Goal: Complete application form

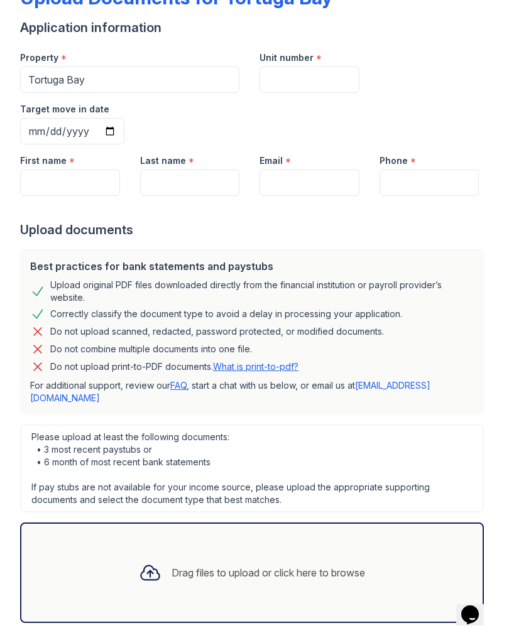
scroll to position [85, 0]
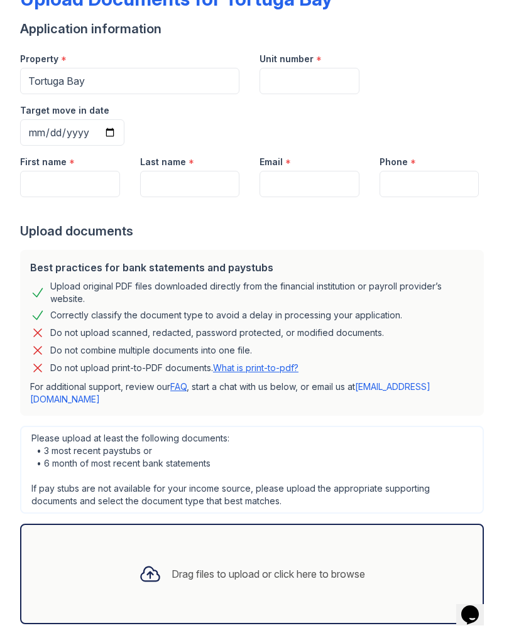
click at [192, 566] on div "Drag files to upload or click here to browse" at bounding box center [267, 573] width 193 height 15
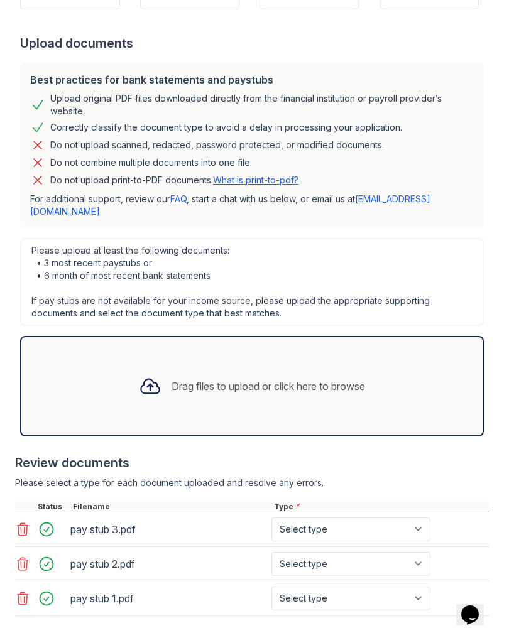
scroll to position [273, 0]
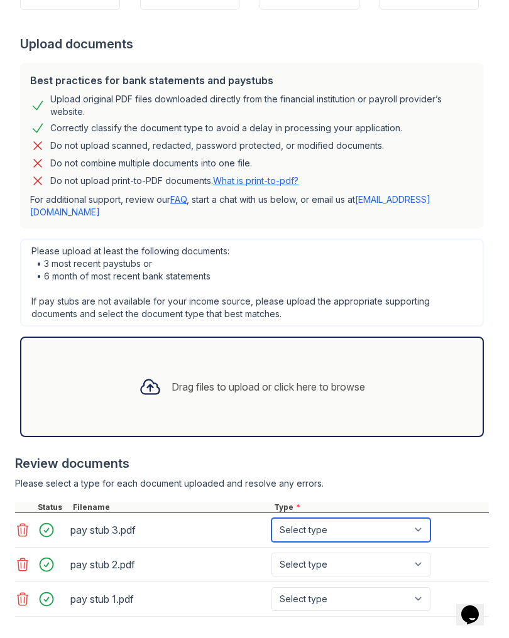
click at [378, 518] on select "Select type Paystub Bank Statement Offer Letter Tax Documents Benefit Award Let…" at bounding box center [350, 530] width 159 height 24
click at [389, 518] on select "Select type Paystub Bank Statement Offer Letter Tax Documents Benefit Award Let…" at bounding box center [350, 530] width 159 height 24
select select "paystub"
click at [356, 553] on select "Select type Paystub Bank Statement Offer Letter Tax Documents Benefit Award Let…" at bounding box center [350, 565] width 159 height 24
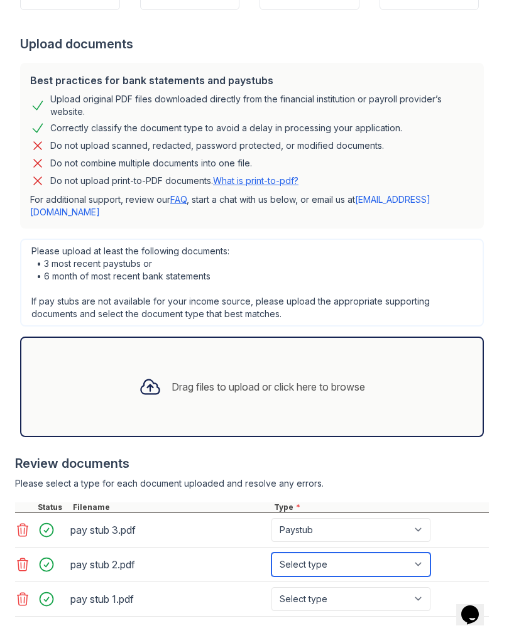
select select "paystub"
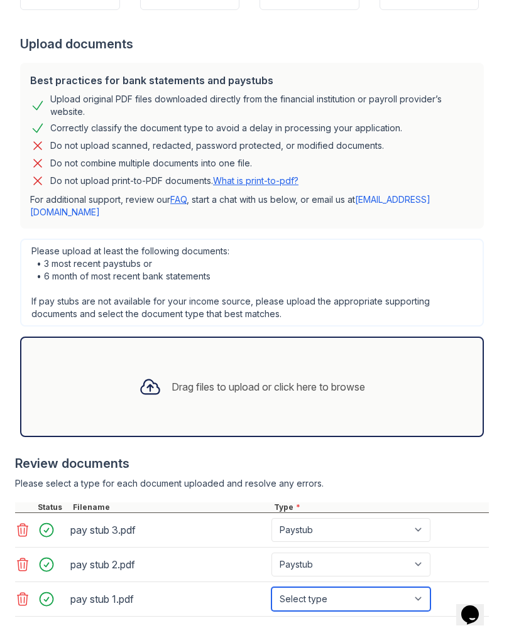
click at [342, 587] on select "Select type Paystub Bank Statement Offer Letter Tax Documents Benefit Award Let…" at bounding box center [350, 599] width 159 height 24
select select "paystub"
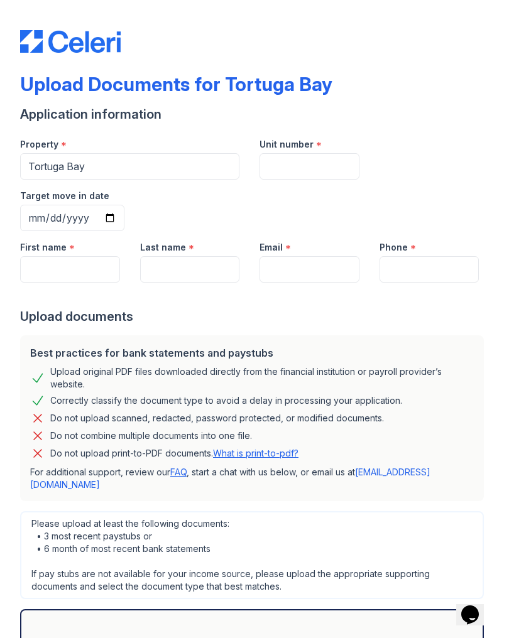
scroll to position [0, 0]
click at [76, 256] on input "First name" at bounding box center [70, 269] width 100 height 26
click at [89, 256] on input "First name" at bounding box center [70, 269] width 100 height 26
type input "Janaye"
click at [222, 256] on input "Last name" at bounding box center [190, 269] width 100 height 26
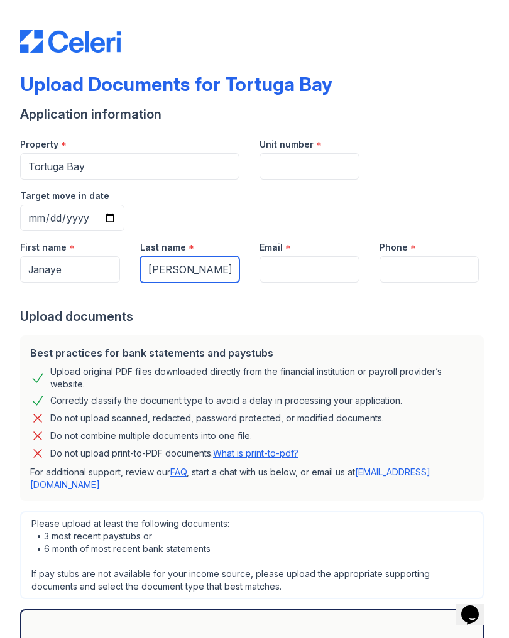
type input "[PERSON_NAME]"
click at [330, 256] on input "Email" at bounding box center [309, 269] width 100 height 26
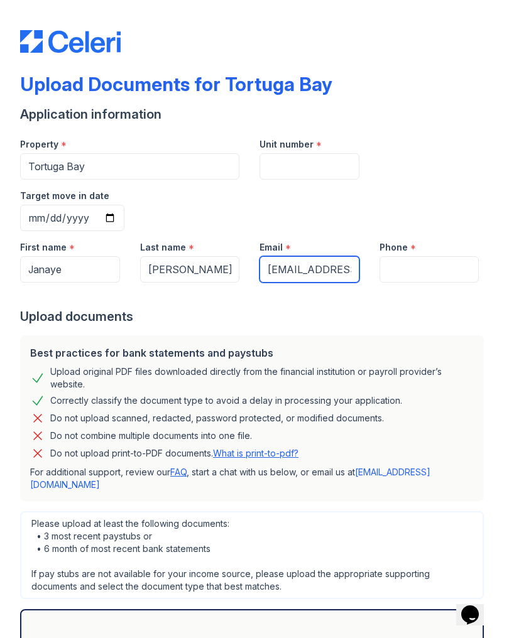
type input "[EMAIL_ADDRESS][DOMAIN_NAME]"
click at [421, 256] on input "Phone" at bounding box center [429, 269] width 100 height 26
type input "9147514388"
click at [124, 205] on input "Target move in date" at bounding box center [72, 218] width 104 height 26
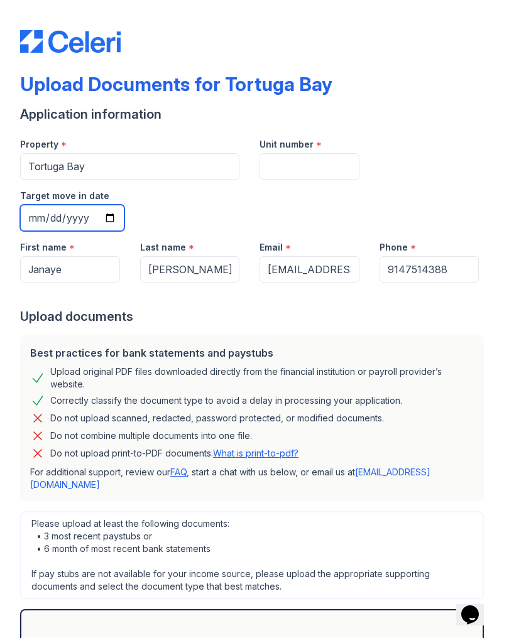
type input "[DATE]"
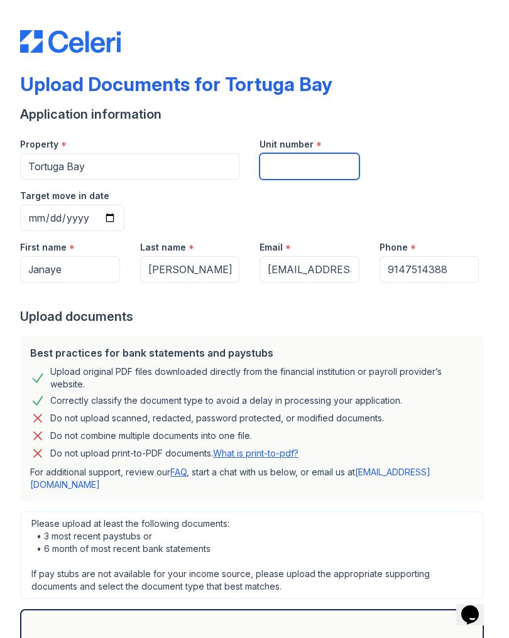
click at [327, 172] on input "Unit number" at bounding box center [309, 166] width 100 height 26
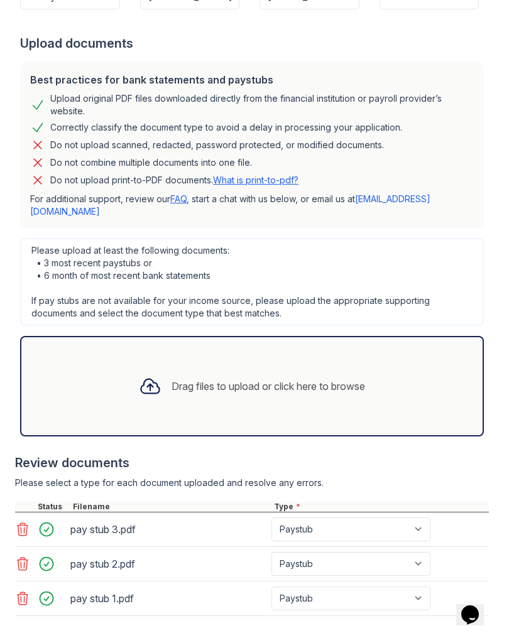
type input "8-205"
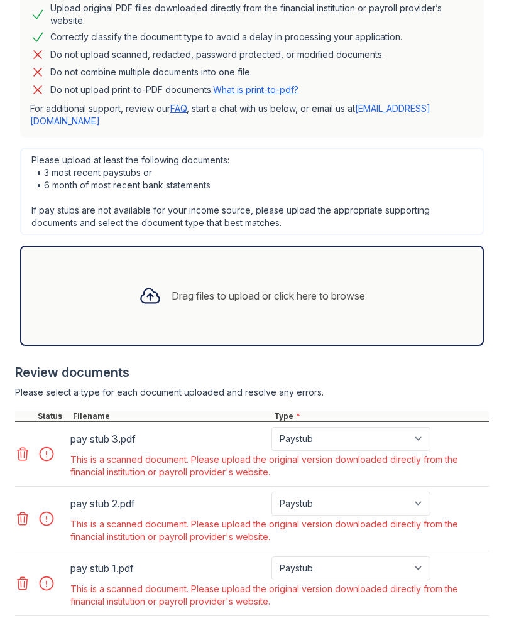
scroll to position [398, 0]
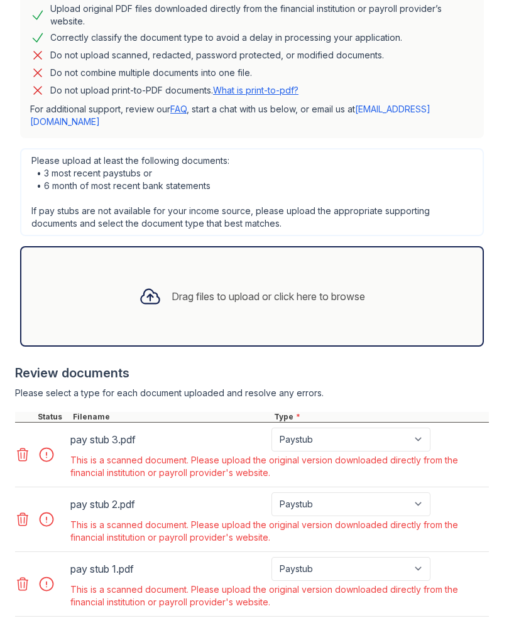
click at [22, 447] on icon at bounding box center [22, 454] width 15 height 15
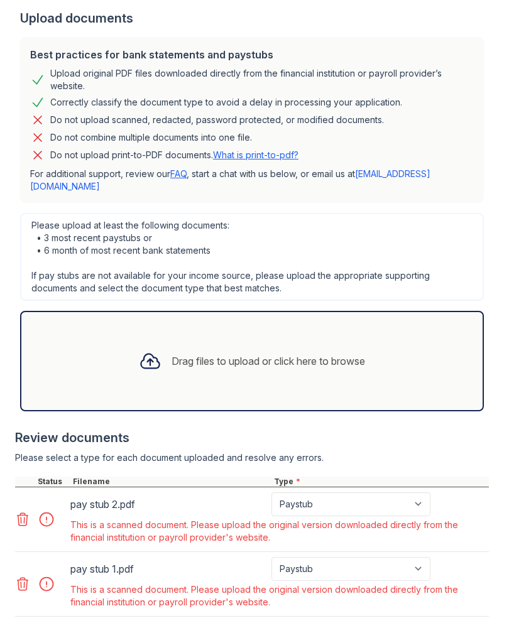
click at [25, 512] on icon at bounding box center [22, 519] width 15 height 15
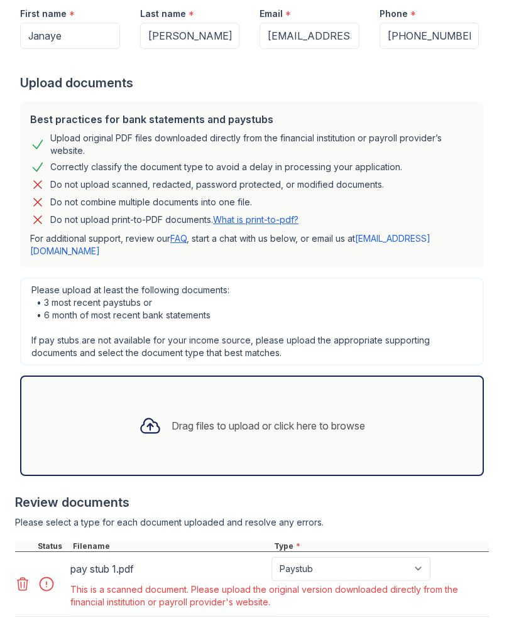
click at [28, 576] on icon at bounding box center [22, 583] width 15 height 15
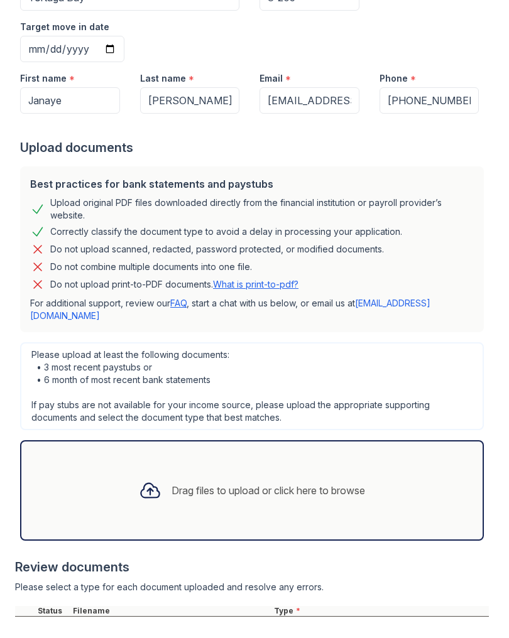
click at [508, 488] on main "Upload Documents for Tortuga Bay Please correct the errors below. Application i…" at bounding box center [254, 319] width 509 height 638
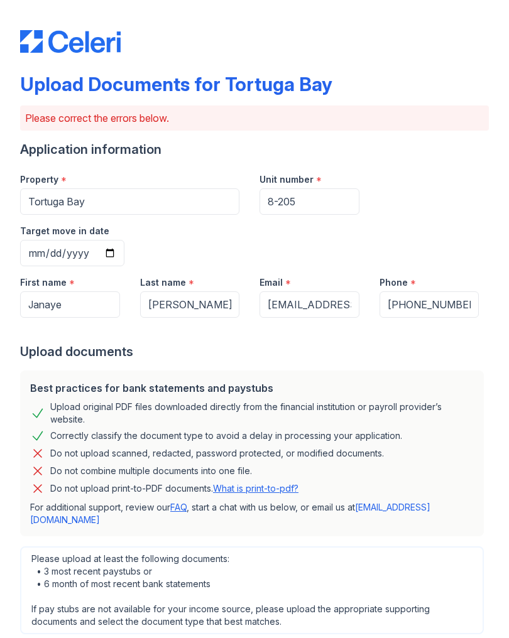
scroll to position [0, 0]
